Goal: Task Accomplishment & Management: Manage account settings

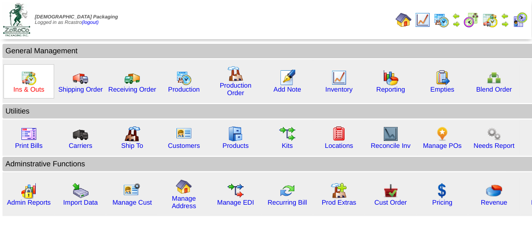
drag, startPoint x: 35, startPoint y: 87, endPoint x: 21, endPoint y: 84, distance: 13.7
click at [34, 87] on link "Ins & Outs" at bounding box center [28, 88] width 31 height 7
click at [21, 85] on link "Ins & Outs" at bounding box center [28, 88] width 31 height 7
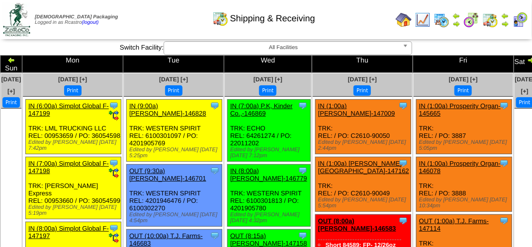
click at [170, 18] on div "Shipping & Receiving" at bounding box center [264, 14] width 304 height 27
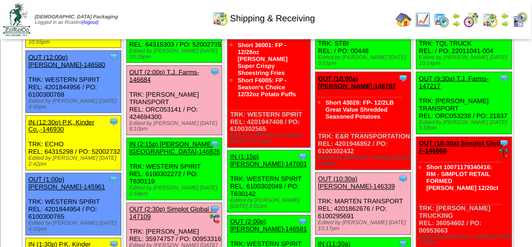
scroll to position [596, 0]
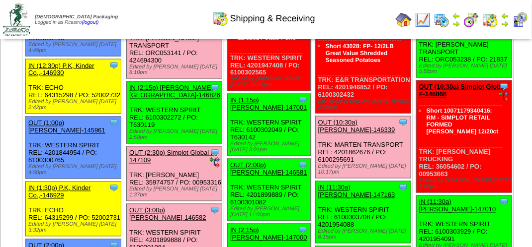
click at [427, 17] on img at bounding box center [422, 20] width 16 height 16
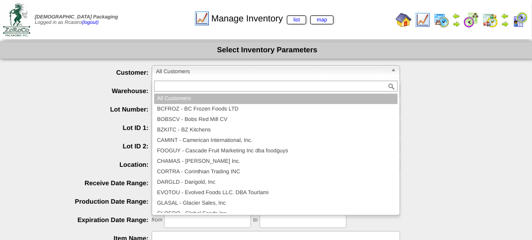
click at [240, 75] on span "All Customers" at bounding box center [271, 72] width 231 height 12
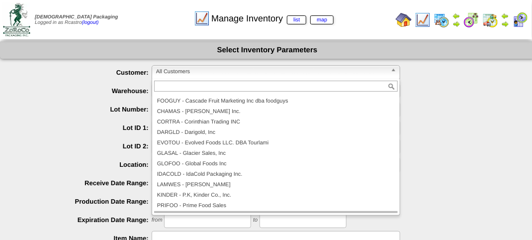
scroll to position [89, 0]
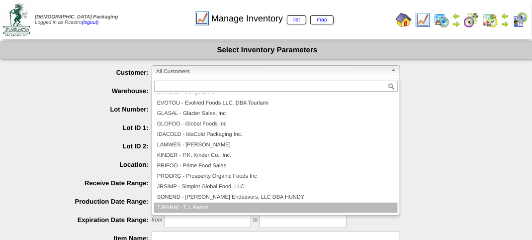
click at [215, 206] on li "TJFARM - T.J. Farms" at bounding box center [275, 207] width 243 height 10
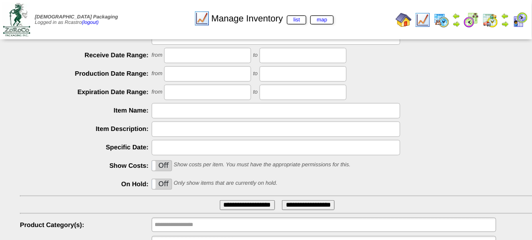
scroll to position [174, 0]
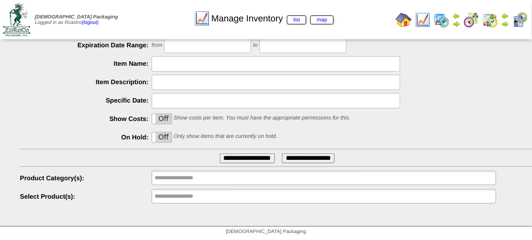
click at [239, 154] on input "**********" at bounding box center [247, 158] width 55 height 10
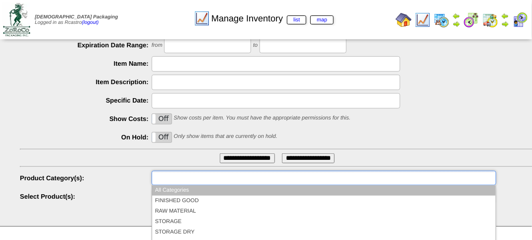
click at [210, 173] on input "text" at bounding box center [187, 177] width 64 height 12
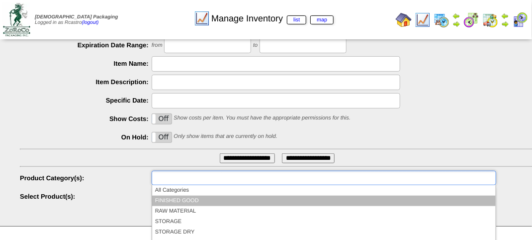
click at [214, 199] on li "FINISHED GOOD" at bounding box center [323, 200] width 343 height 10
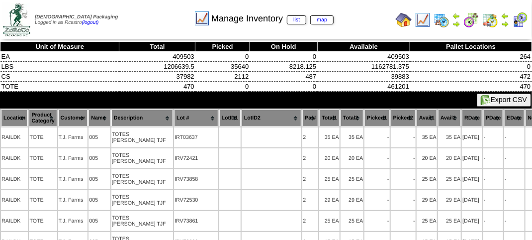
drag, startPoint x: 281, startPoint y: 23, endPoint x: 96, endPoint y: 6, distance: 185.1
click at [96, 6] on td "Zoroco Packaging Logged in as Rcastro (logout)" at bounding box center [80, 19] width 92 height 35
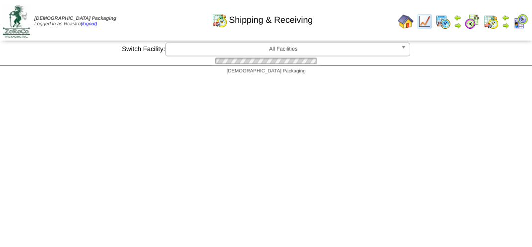
scroll to position [596, 0]
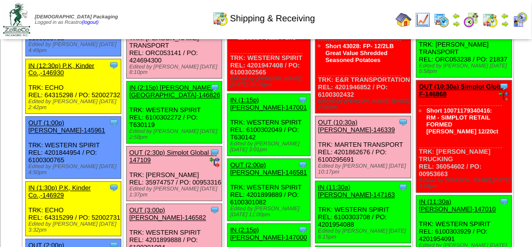
click at [423, 16] on img at bounding box center [422, 20] width 16 height 16
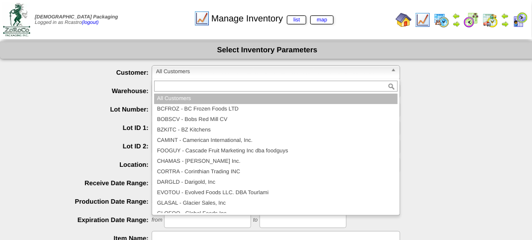
click at [241, 76] on span "All Customers" at bounding box center [271, 72] width 231 height 12
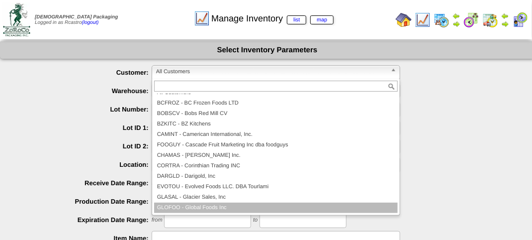
scroll to position [89, 0]
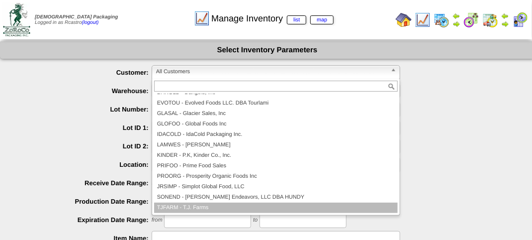
click at [239, 206] on li "TJFARM - T.J. Farms" at bounding box center [275, 207] width 243 height 10
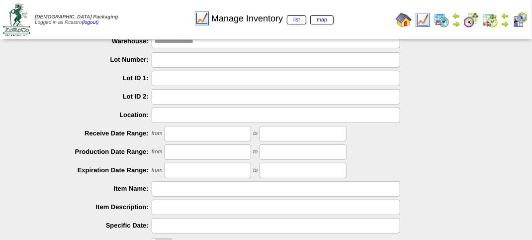
scroll to position [174, 0]
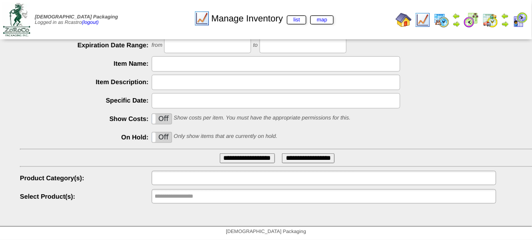
click at [220, 175] on ul at bounding box center [324, 177] width 344 height 14
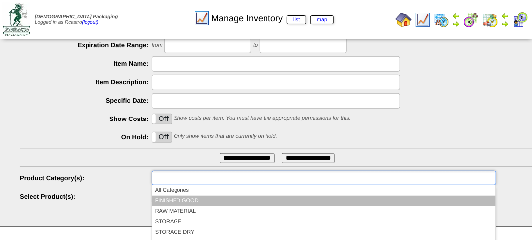
click at [207, 196] on li "FINISHED GOOD" at bounding box center [323, 200] width 343 height 10
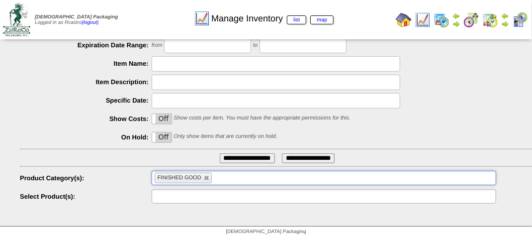
click at [212, 195] on input "text" at bounding box center [187, 196] width 64 height 12
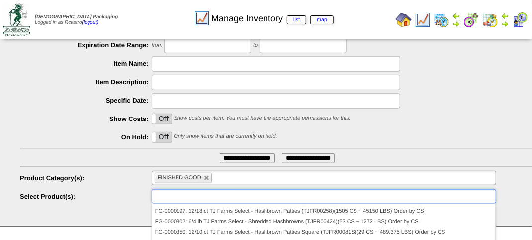
scroll to position [0, 0]
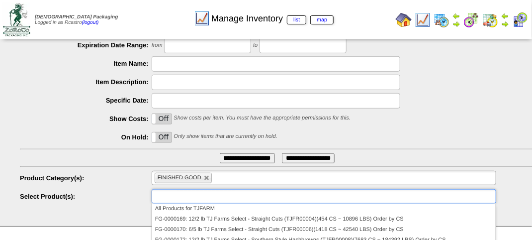
click at [246, 199] on ul at bounding box center [324, 196] width 344 height 14
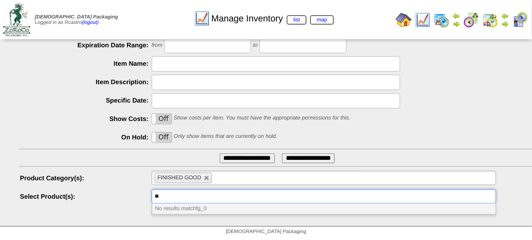
type input "*"
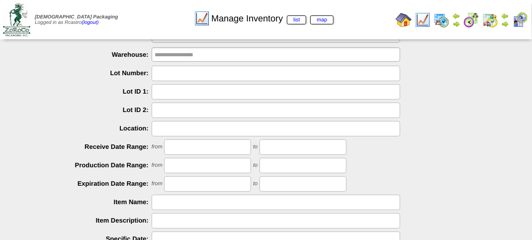
scroll to position [25, 0]
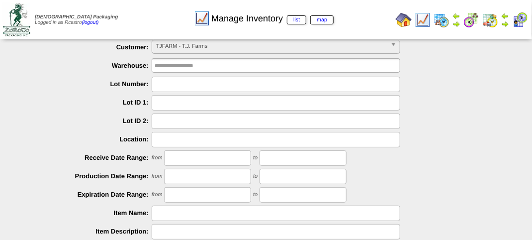
type input "**********"
click at [216, 86] on input "text" at bounding box center [276, 84] width 248 height 15
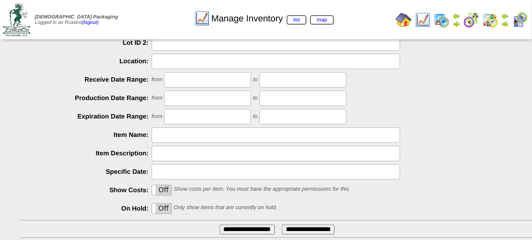
scroll to position [125, 0]
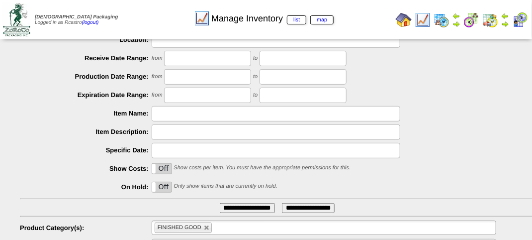
type input "*******"
click at [162, 112] on input "text" at bounding box center [276, 113] width 248 height 15
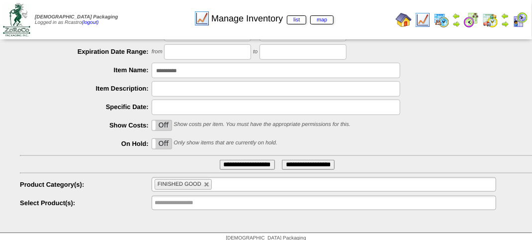
scroll to position [224, 0]
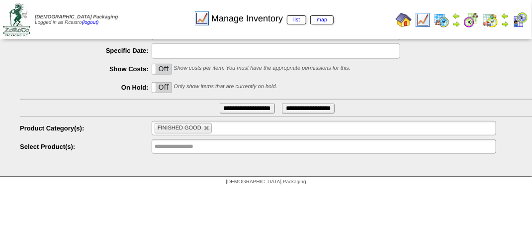
type input "**********"
click at [239, 107] on input "**********" at bounding box center [247, 108] width 55 height 10
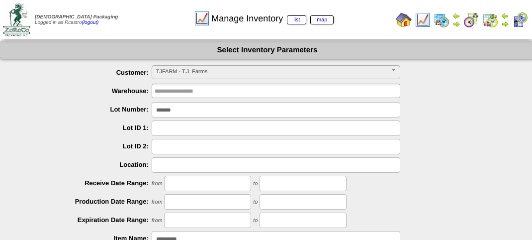
scroll to position [174, 0]
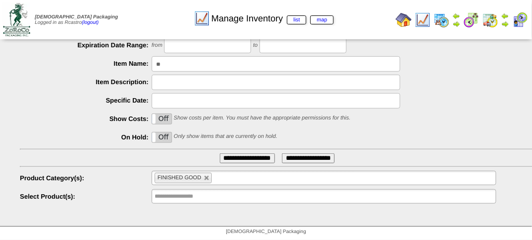
type input "*"
click at [248, 160] on input "**********" at bounding box center [247, 158] width 55 height 10
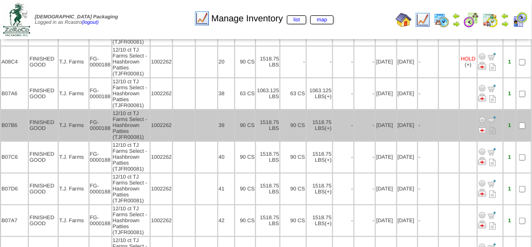
scroll to position [153, 0]
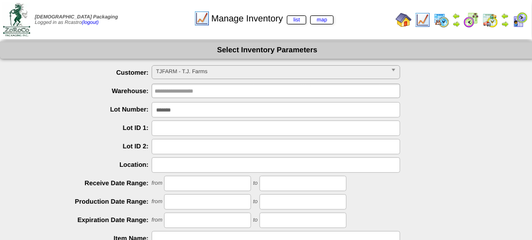
click at [217, 110] on input "*******" at bounding box center [276, 109] width 248 height 15
type input "*"
type input "*******"
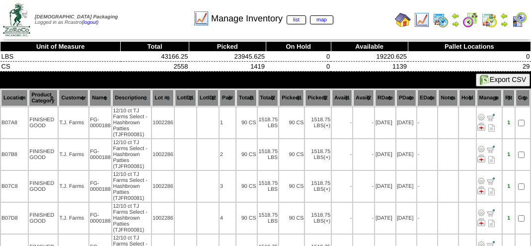
click at [112, 8] on div "Manage Inventory list map" at bounding box center [263, 14] width 303 height 27
click at [138, 17] on div "Manage Inventory list map" at bounding box center [263, 14] width 303 height 27
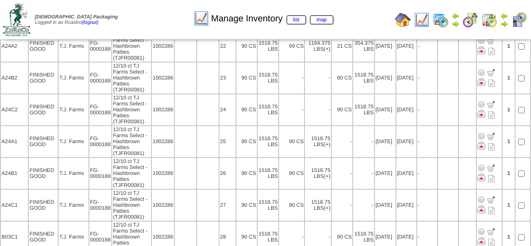
scroll to position [745, 0]
drag, startPoint x: 77, startPoint y: 24, endPoint x: 129, endPoint y: 5, distance: 54.8
click at [129, 5] on div "Manage Inventory list map" at bounding box center [263, 14] width 303 height 27
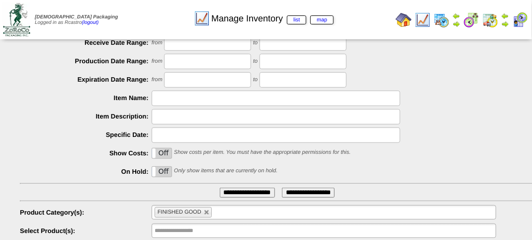
scroll to position [174, 0]
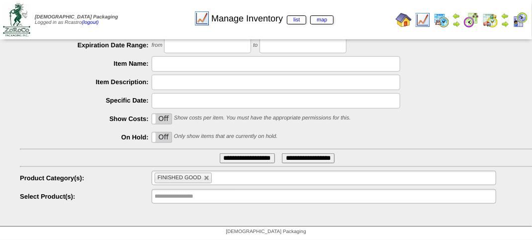
click at [254, 154] on input "**********" at bounding box center [247, 158] width 55 height 10
click at [256, 157] on input "**********" at bounding box center [247, 158] width 55 height 10
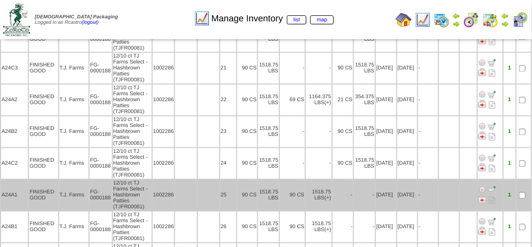
scroll to position [696, 0]
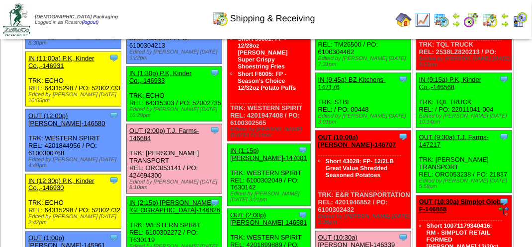
scroll to position [547, 0]
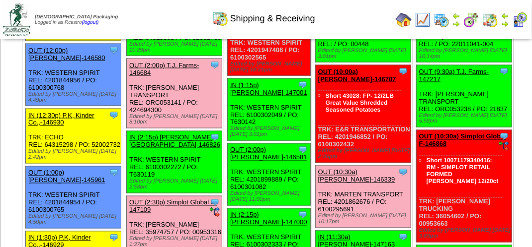
click at [181, 77] on link "OUT (2:00p) T.J. Farms-146684" at bounding box center [164, 69] width 70 height 15
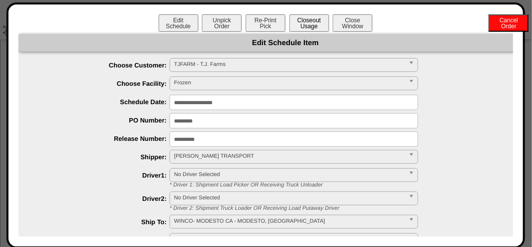
click at [305, 26] on button "Closeout Usage" at bounding box center [309, 22] width 40 height 17
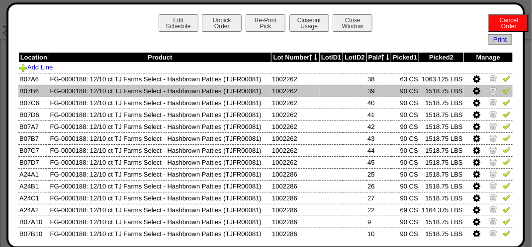
click at [489, 89] on img at bounding box center [493, 90] width 8 height 8
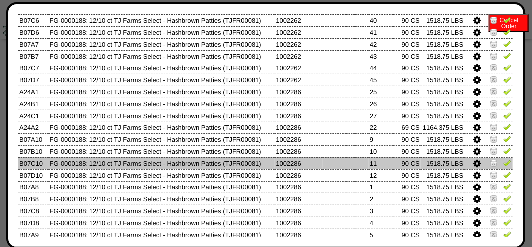
scroll to position [100, 0]
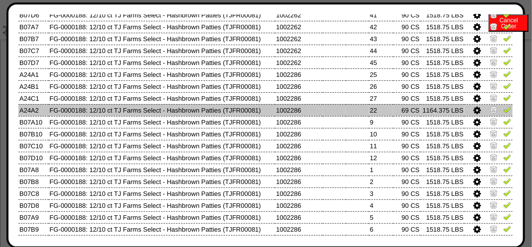
click at [473, 111] on icon at bounding box center [476, 110] width 7 height 9
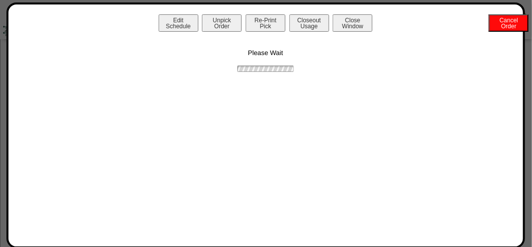
scroll to position [0, 0]
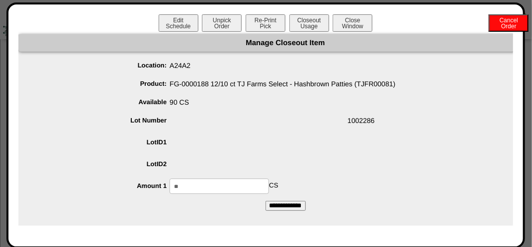
click at [243, 182] on input "**" at bounding box center [218, 186] width 99 height 15
type input "*"
type input "**"
click at [265, 201] on input "**********" at bounding box center [285, 206] width 40 height 10
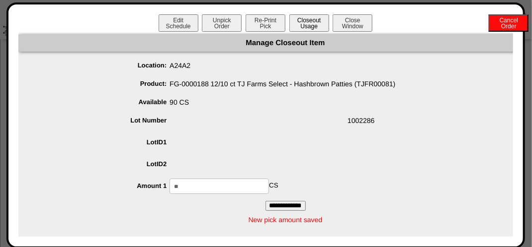
click at [310, 19] on button "Closeout Usage" at bounding box center [309, 22] width 40 height 17
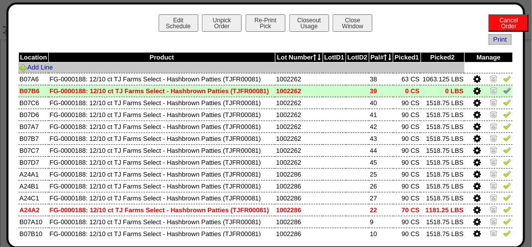
click at [237, 67] on td "Add Line" at bounding box center [241, 68] width 446 height 11
click at [149, 71] on td "Add Line" at bounding box center [241, 68] width 446 height 11
click at [147, 70] on td "Add Line" at bounding box center [241, 68] width 446 height 11
click at [37, 67] on link "Add Line" at bounding box center [35, 67] width 33 height 7
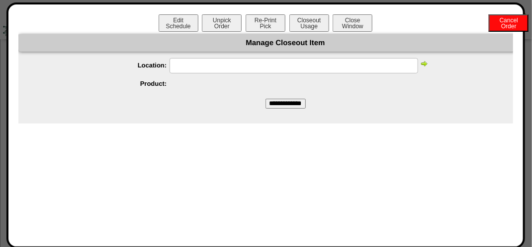
click at [214, 68] on input "text" at bounding box center [293, 65] width 248 height 15
type input "*****"
click at [265, 99] on input "**********" at bounding box center [285, 104] width 40 height 10
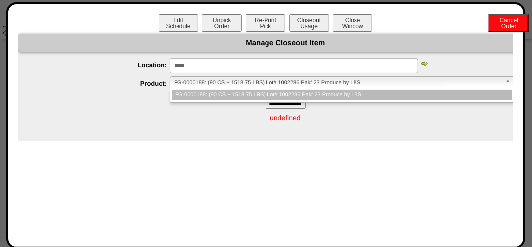
click at [281, 79] on span "FG-0000188: (90 CS ~ 1518.75 LBS) Lot# 1002286 Pal# 23 Produce by LBS" at bounding box center [337, 83] width 326 height 12
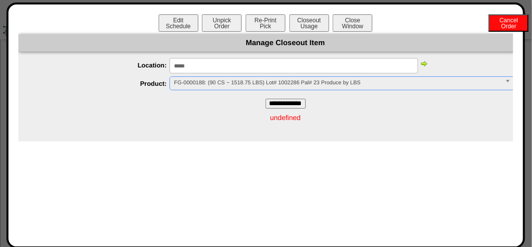
click at [281, 79] on span "FG-0000188: (90 CS ~ 1518.75 LBS) Lot# 1002286 Pal# 23 Produce by LBS" at bounding box center [337, 83] width 326 height 12
click at [422, 61] on img at bounding box center [424, 64] width 8 height 8
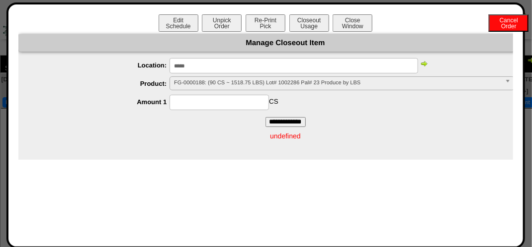
drag, startPoint x: 251, startPoint y: 99, endPoint x: 258, endPoint y: 98, distance: 6.5
click at [254, 98] on input at bounding box center [218, 102] width 99 height 15
type input "**"
click at [265, 117] on input "**********" at bounding box center [285, 122] width 40 height 10
click at [314, 23] on button "Closeout Usage" at bounding box center [309, 22] width 40 height 17
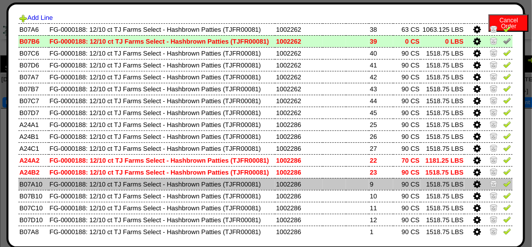
scroll to position [99, 0]
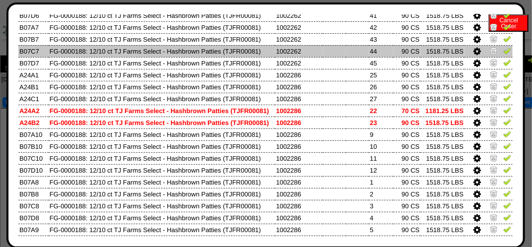
click at [473, 48] on icon at bounding box center [476, 51] width 7 height 9
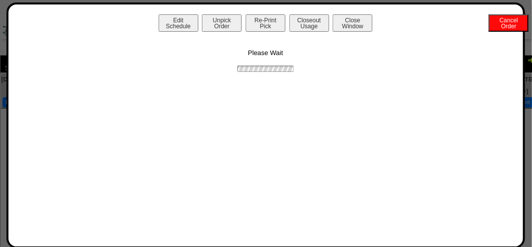
scroll to position [0, 0]
click at [308, 120] on div "Edit Schedule Unpick Order Re-Print Pick Closeout Usage Cancel Order Close Wind…" at bounding box center [265, 125] width 494 height 223
click at [309, 119] on div "Edit Schedule Unpick Order Re-Print Pick Closeout Usage Cancel Order Close Wind…" at bounding box center [265, 125] width 494 height 223
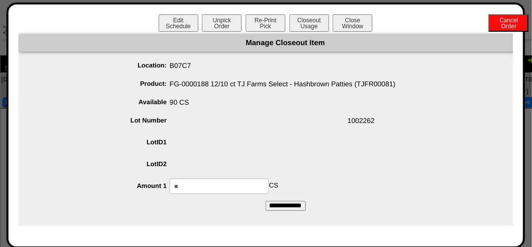
drag, startPoint x: 226, startPoint y: 180, endPoint x: 230, endPoint y: 185, distance: 6.7
click at [226, 181] on input "**" at bounding box center [218, 186] width 99 height 15
type input "*"
type input "**"
click at [301, 25] on button "Closeout Usage" at bounding box center [309, 22] width 40 height 17
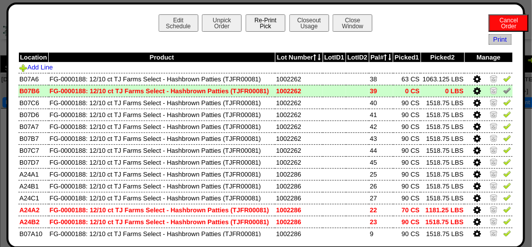
click at [262, 22] on button "Re-Print Pick" at bounding box center [265, 22] width 40 height 17
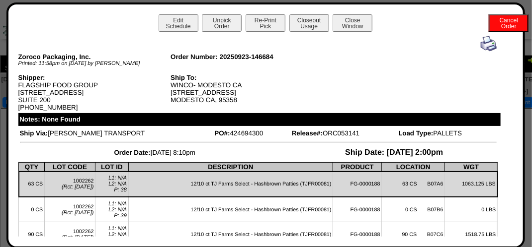
click at [480, 43] on img at bounding box center [488, 44] width 16 height 16
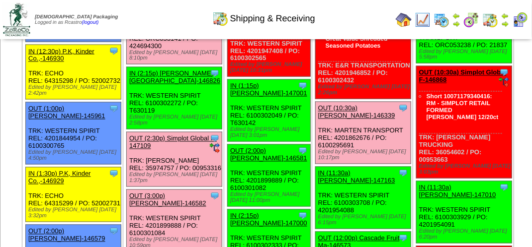
scroll to position [596, 0]
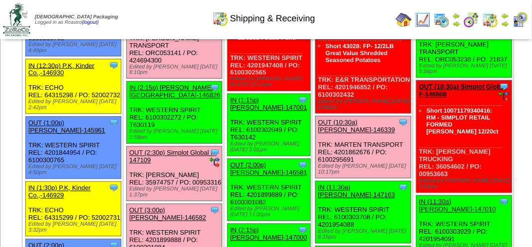
click at [187, 27] on link "OUT (2:00p) T.J. Farms-146684" at bounding box center [164, 19] width 70 height 15
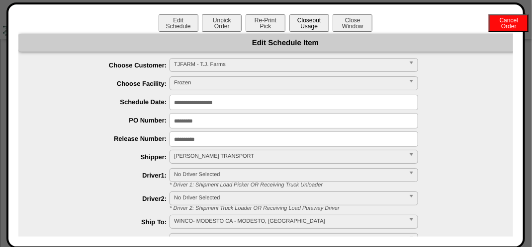
click at [302, 25] on button "Closeout Usage" at bounding box center [309, 22] width 40 height 17
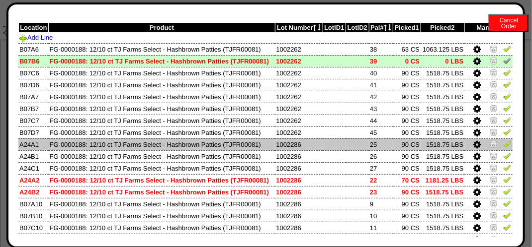
scroll to position [12, 0]
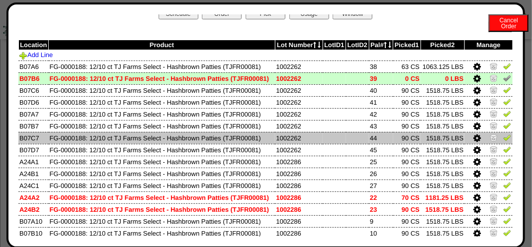
click at [473, 138] on icon at bounding box center [476, 138] width 7 height 9
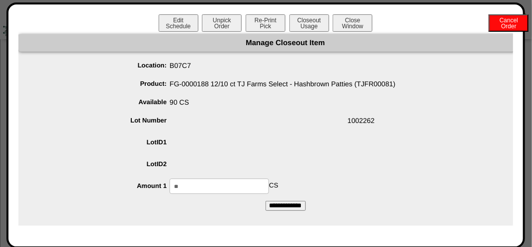
click at [231, 181] on input "**" at bounding box center [218, 186] width 99 height 15
type input "*"
type input "**"
click at [265, 201] on input "**********" at bounding box center [285, 206] width 40 height 10
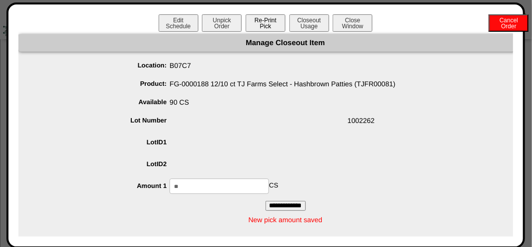
click at [262, 23] on button "Re-Print Pick" at bounding box center [265, 22] width 40 height 17
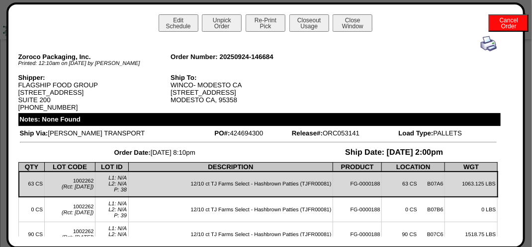
scroll to position [447, 0]
click at [480, 45] on img at bounding box center [488, 44] width 16 height 16
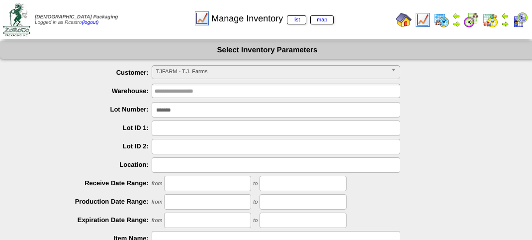
scroll to position [174, 0]
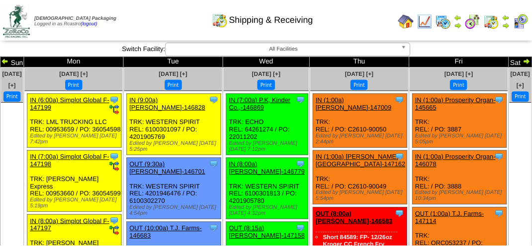
scroll to position [596, 0]
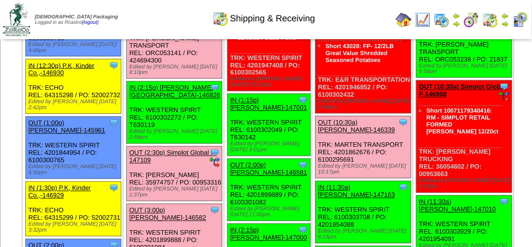
click at [179, 27] on link "OUT (2:00p) T.J. Farms-146684" at bounding box center [164, 19] width 70 height 15
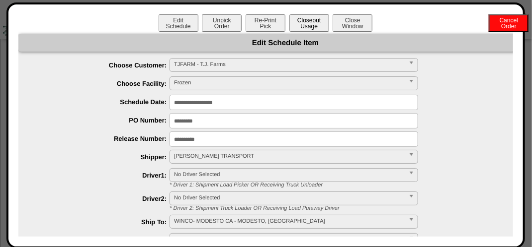
click at [306, 22] on button "Closeout Usage" at bounding box center [309, 22] width 40 height 17
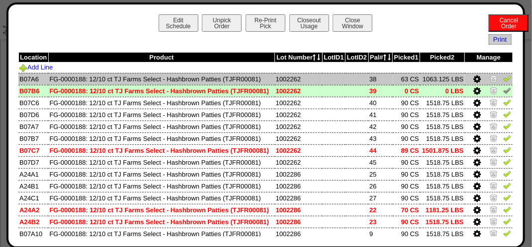
click at [503, 78] on img at bounding box center [507, 79] width 8 height 8
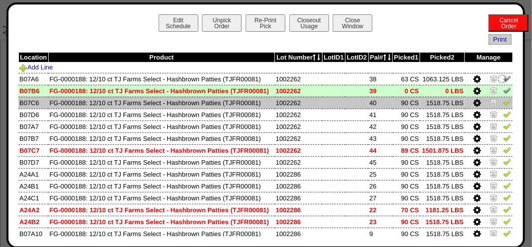
click at [503, 104] on img at bounding box center [507, 102] width 8 height 8
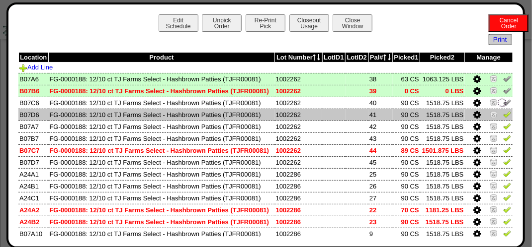
drag, startPoint x: 499, startPoint y: 112, endPoint x: 501, endPoint y: 120, distance: 8.2
click at [503, 114] on img at bounding box center [507, 114] width 8 height 8
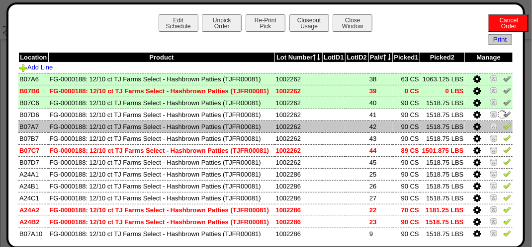
click at [503, 126] on img at bounding box center [507, 126] width 8 height 8
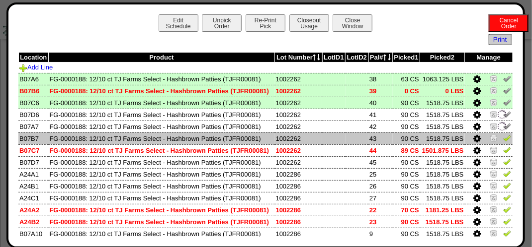
drag, startPoint x: 498, startPoint y: 136, endPoint x: 499, endPoint y: 144, distance: 7.5
click at [503, 137] on img at bounding box center [507, 138] width 8 height 8
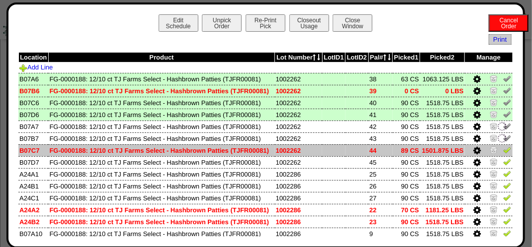
click at [503, 152] on img at bounding box center [507, 150] width 8 height 8
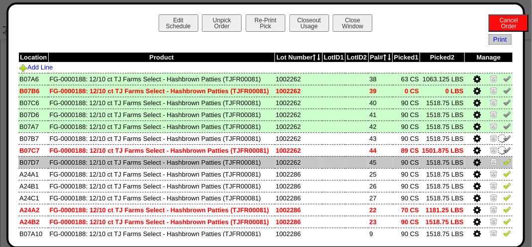
click at [503, 165] on img at bounding box center [507, 162] width 8 height 8
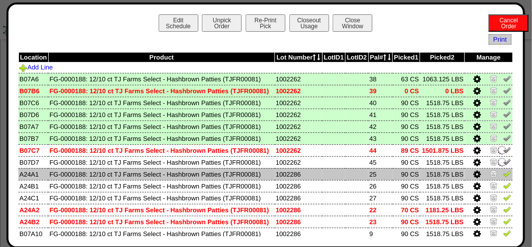
drag, startPoint x: 500, startPoint y: 172, endPoint x: 502, endPoint y: 179, distance: 7.9
click at [503, 172] on img at bounding box center [507, 174] width 8 height 8
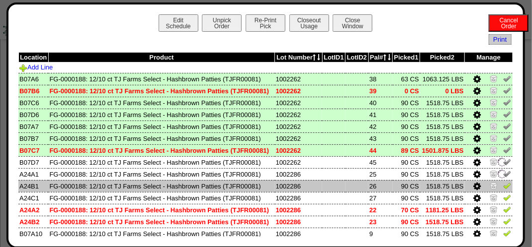
drag, startPoint x: 501, startPoint y: 184, endPoint x: 501, endPoint y: 191, distance: 7.0
click at [503, 185] on img at bounding box center [507, 186] width 8 height 8
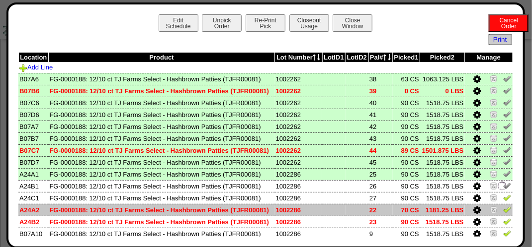
click at [503, 210] on img at bounding box center [507, 210] width 8 height 8
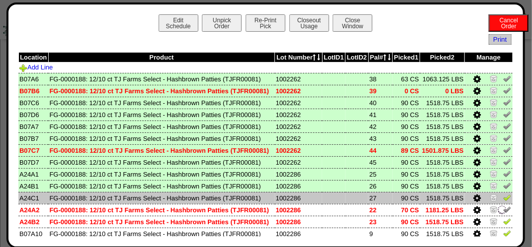
click at [503, 200] on img at bounding box center [507, 198] width 8 height 8
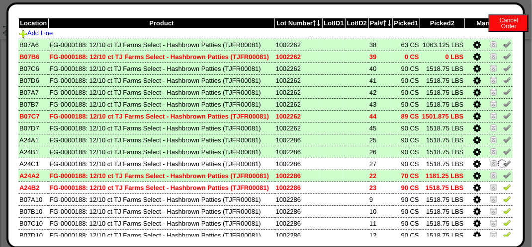
scroll to position [99, 0]
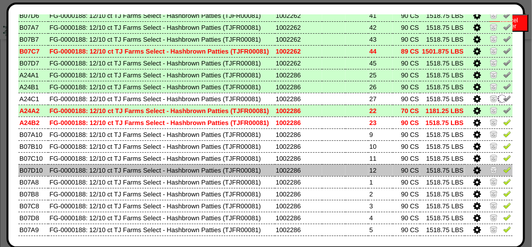
click at [501, 175] on td at bounding box center [489, 170] width 48 height 12
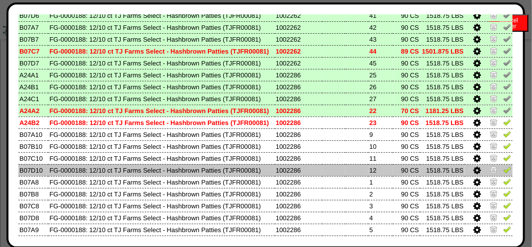
click at [503, 168] on img at bounding box center [507, 170] width 8 height 8
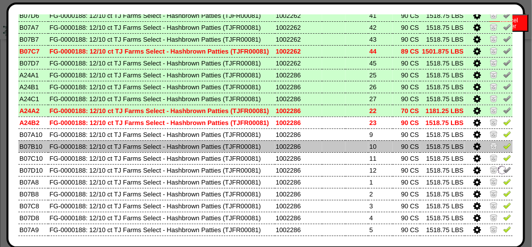
click at [503, 150] on img at bounding box center [507, 146] width 8 height 8
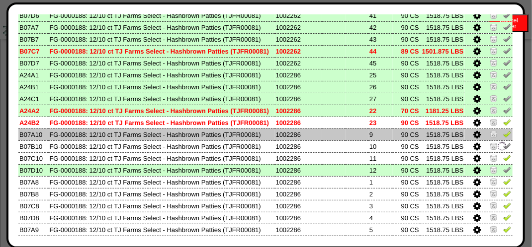
click at [503, 136] on img at bounding box center [507, 134] width 8 height 8
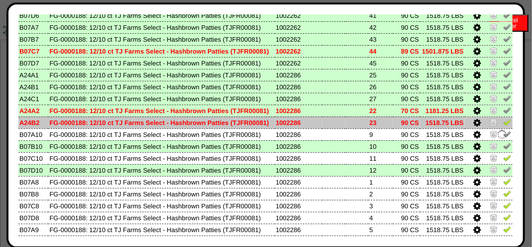
click at [503, 126] on img at bounding box center [507, 122] width 8 height 8
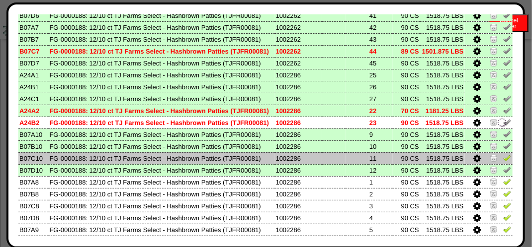
click at [503, 160] on img at bounding box center [507, 158] width 8 height 8
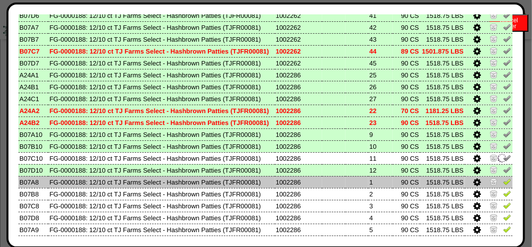
click at [503, 178] on img at bounding box center [507, 182] width 8 height 8
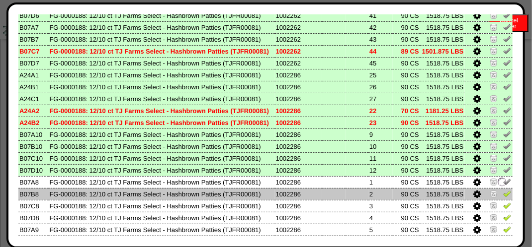
click at [503, 191] on img at bounding box center [507, 194] width 8 height 8
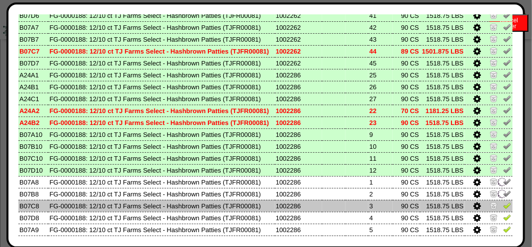
click at [503, 206] on img at bounding box center [507, 206] width 8 height 8
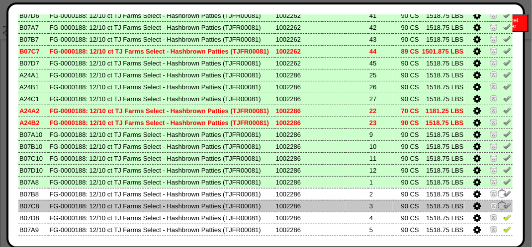
scroll to position [149, 0]
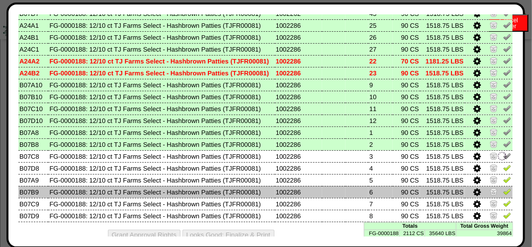
click at [495, 188] on td at bounding box center [489, 192] width 48 height 12
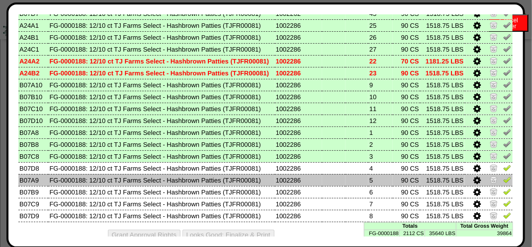
click at [503, 178] on img at bounding box center [507, 180] width 8 height 8
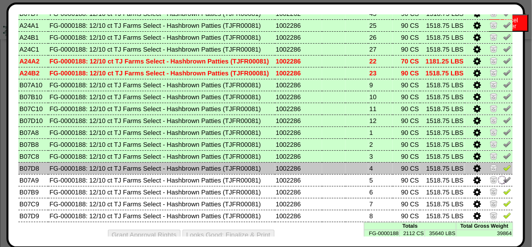
click at [503, 166] on img at bounding box center [507, 168] width 8 height 8
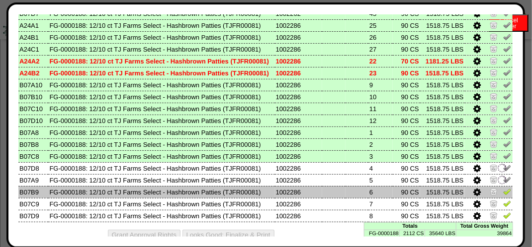
click at [503, 194] on img at bounding box center [507, 192] width 8 height 8
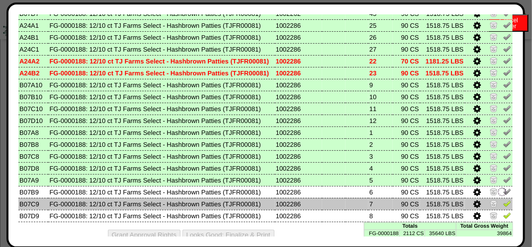
click at [503, 209] on link at bounding box center [507, 205] width 8 height 7
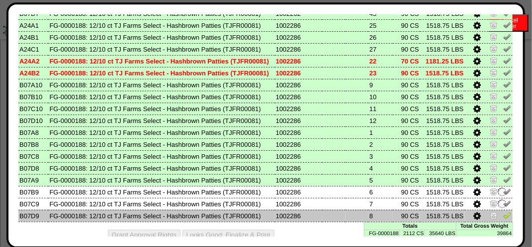
click at [503, 216] on img at bounding box center [507, 216] width 8 height 8
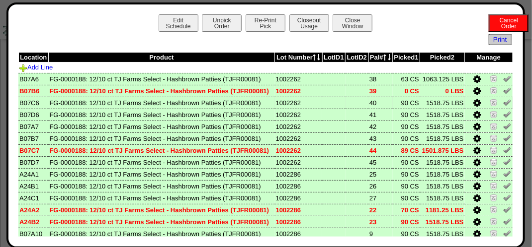
scroll to position [447, 0]
click at [299, 24] on button "Closeout Usage" at bounding box center [309, 22] width 40 height 17
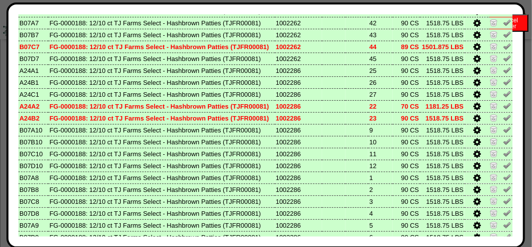
scroll to position [161, 0]
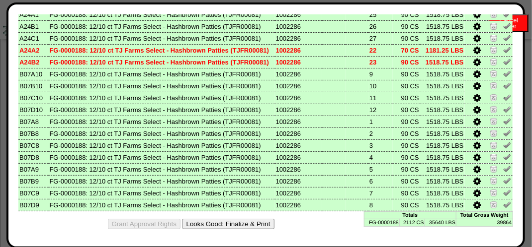
click at [248, 220] on button "Looks Good: Finalize & Print" at bounding box center [228, 224] width 92 height 10
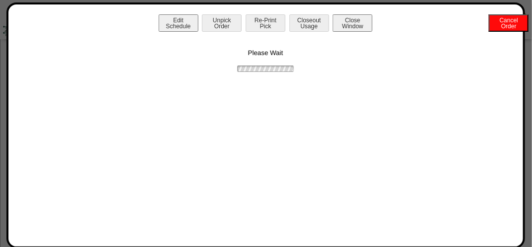
scroll to position [0, 0]
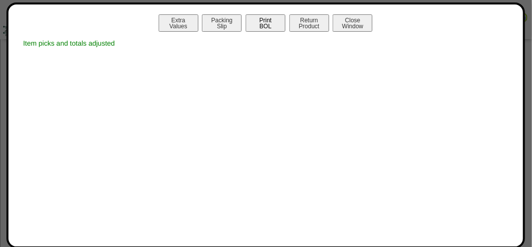
click at [268, 17] on button "Print BOL" at bounding box center [265, 22] width 40 height 17
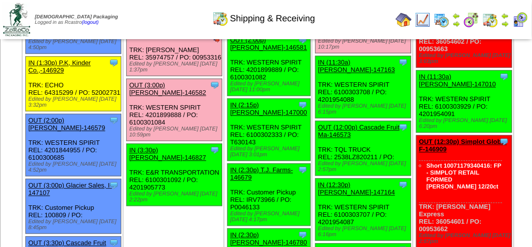
scroll to position [745, 0]
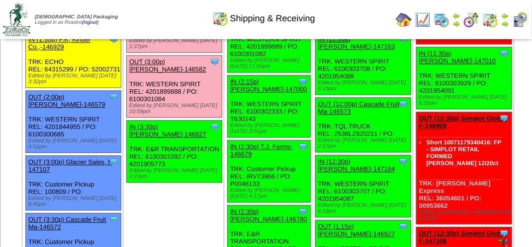
click at [178, 15] on link "OUT (2:30p) Simplot Global F-147109" at bounding box center [172, 7] width 87 height 15
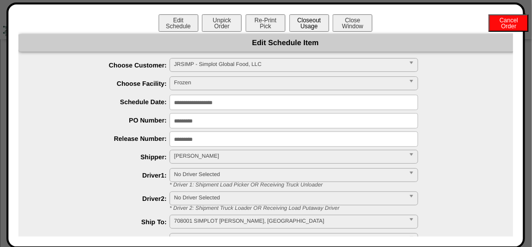
click at [304, 26] on button "Closeout Usage" at bounding box center [309, 22] width 40 height 17
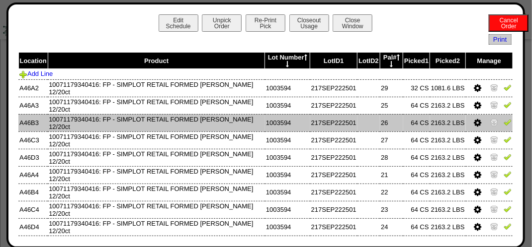
scroll to position [646, 0]
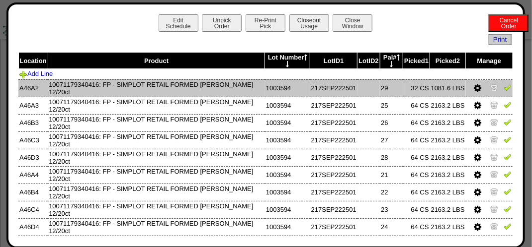
click at [503, 91] on img at bounding box center [507, 87] width 8 height 8
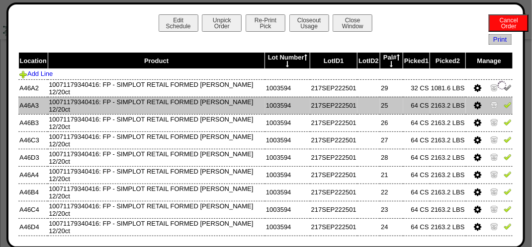
drag, startPoint x: 499, startPoint y: 104, endPoint x: 499, endPoint y: 109, distance: 5.5
click at [503, 105] on img at bounding box center [507, 105] width 8 height 8
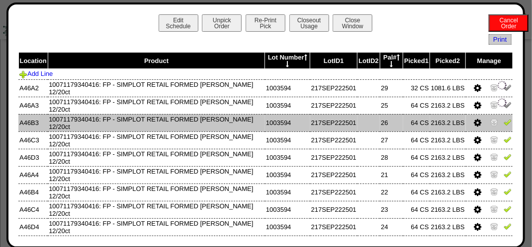
click at [503, 123] on img at bounding box center [507, 122] width 8 height 8
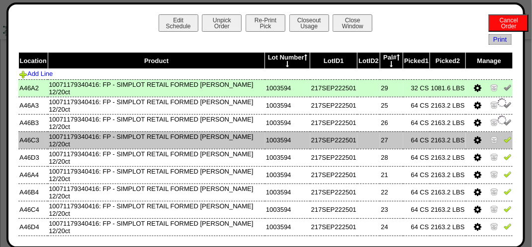
click at [503, 137] on img at bounding box center [507, 140] width 8 height 8
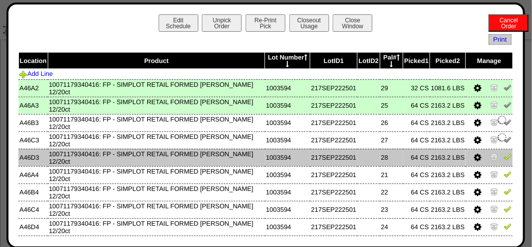
click at [499, 153] on td at bounding box center [489, 157] width 47 height 17
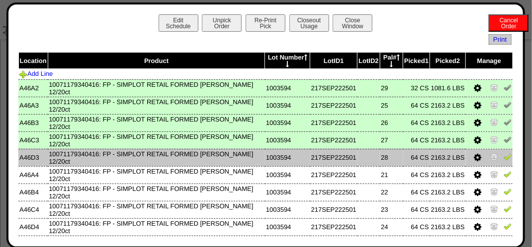
click at [503, 155] on img at bounding box center [507, 157] width 8 height 8
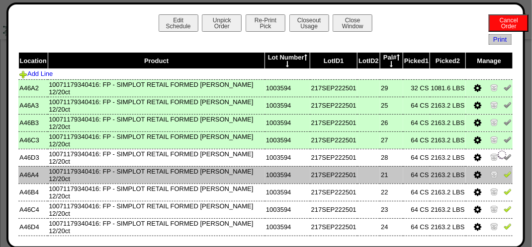
click at [503, 175] on img at bounding box center [507, 174] width 8 height 8
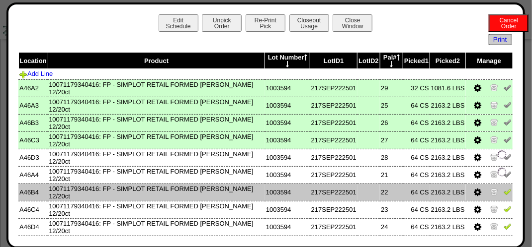
click at [496, 188] on td at bounding box center [489, 192] width 47 height 17
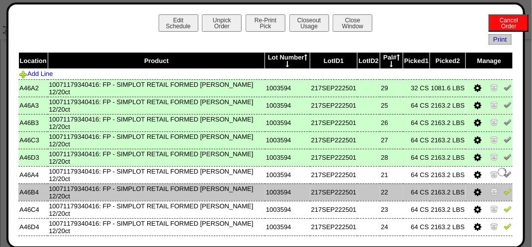
click at [503, 194] on img at bounding box center [507, 192] width 8 height 8
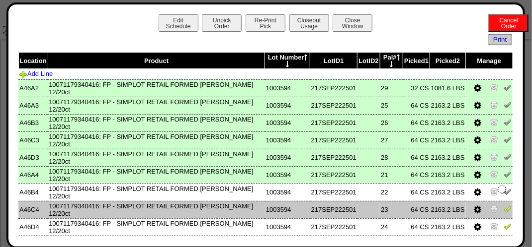
click at [503, 211] on img at bounding box center [507, 209] width 8 height 8
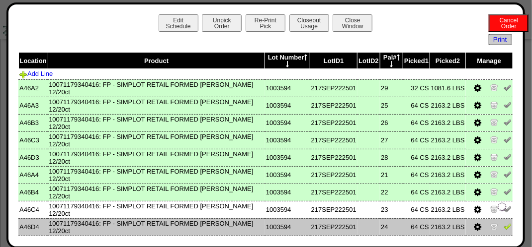
click at [503, 230] on img at bounding box center [507, 227] width 8 height 8
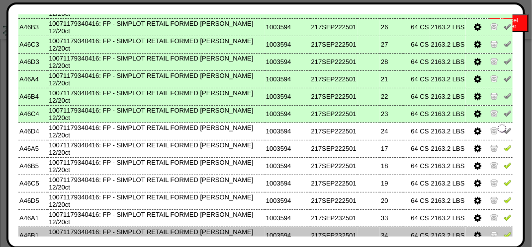
scroll to position [149, 0]
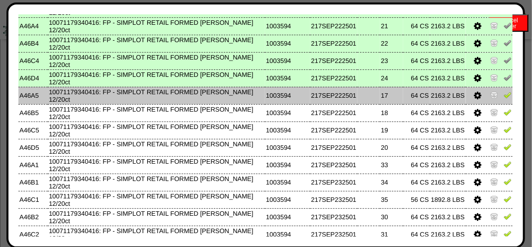
click at [503, 98] on img at bounding box center [507, 95] width 8 height 8
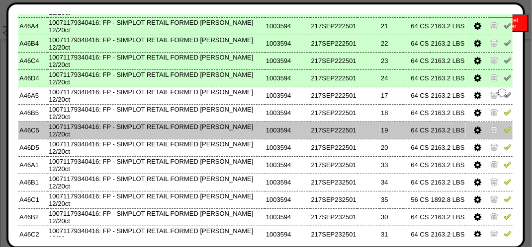
drag, startPoint x: 502, startPoint y: 116, endPoint x: 499, endPoint y: 126, distance: 10.9
click at [503, 116] on img at bounding box center [507, 112] width 8 height 8
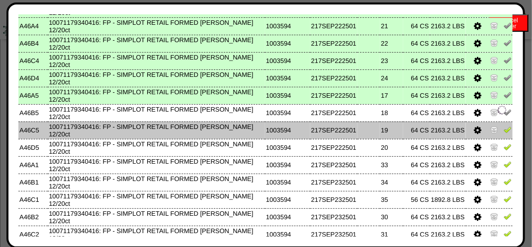
click at [503, 133] on img at bounding box center [507, 130] width 8 height 8
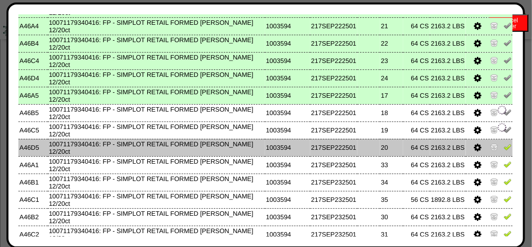
click at [503, 149] on img at bounding box center [507, 147] width 8 height 8
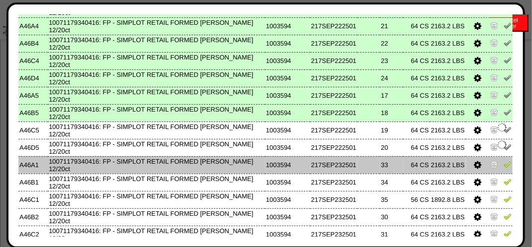
click at [499, 162] on td at bounding box center [489, 165] width 47 height 17
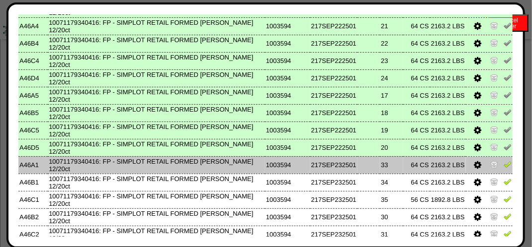
click at [503, 168] on img at bounding box center [507, 164] width 8 height 8
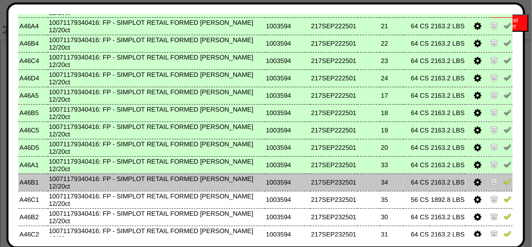
click at [503, 186] on img at bounding box center [507, 182] width 8 height 8
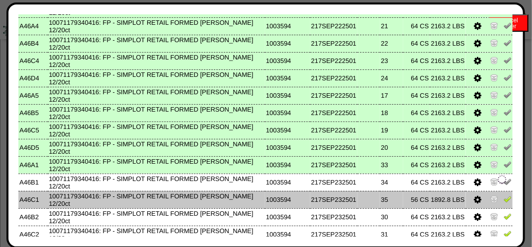
click at [503, 202] on img at bounding box center [507, 199] width 8 height 8
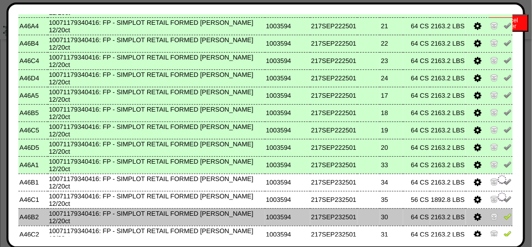
click at [503, 218] on img at bounding box center [507, 217] width 8 height 8
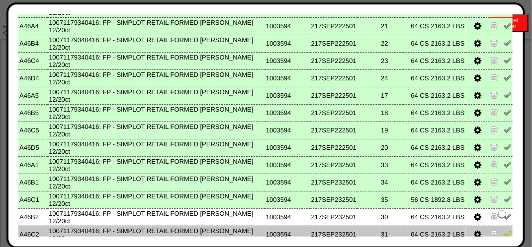
click at [503, 237] on img at bounding box center [507, 234] width 8 height 8
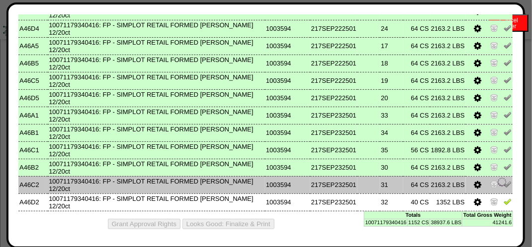
scroll to position [696, 0]
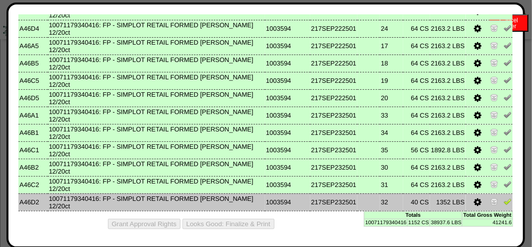
click at [504, 202] on td at bounding box center [489, 202] width 47 height 17
click at [503, 202] on img at bounding box center [507, 202] width 8 height 8
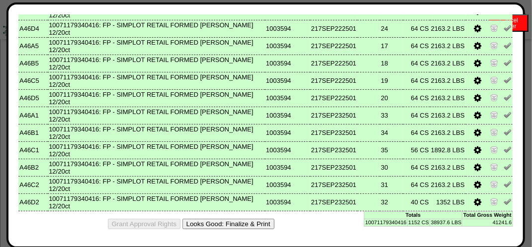
scroll to position [202, 0]
click at [259, 220] on button "Looks Good: Finalize & Print" at bounding box center [228, 224] width 92 height 10
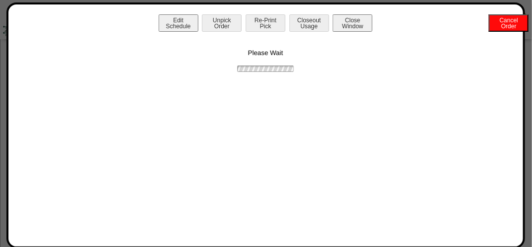
scroll to position [0, 0]
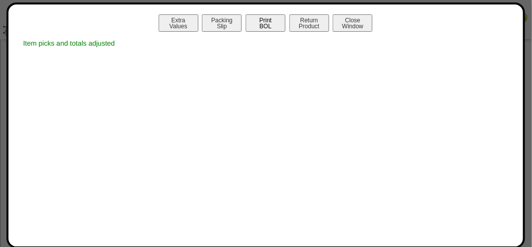
click at [263, 21] on button "Print BOL" at bounding box center [265, 22] width 40 height 17
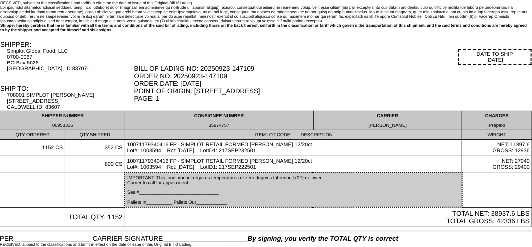
scroll to position [50, 0]
